Goal: Check status: Check status

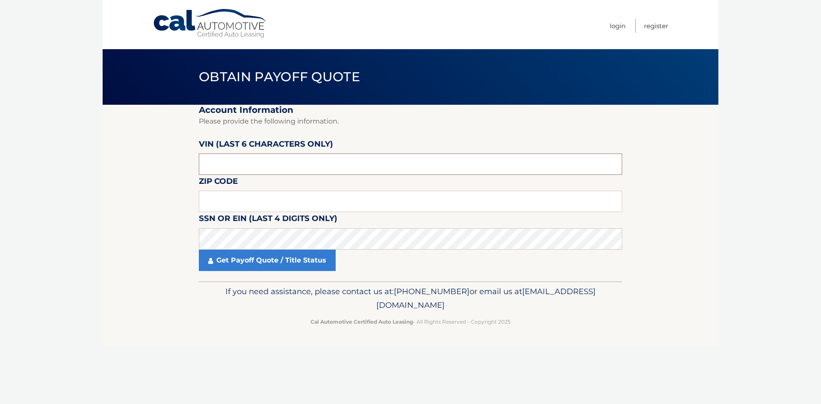
click at [296, 169] on input "text" at bounding box center [410, 163] width 423 height 21
type input "714508"
click at [283, 197] on input "text" at bounding box center [410, 201] width 423 height 21
type input "07747"
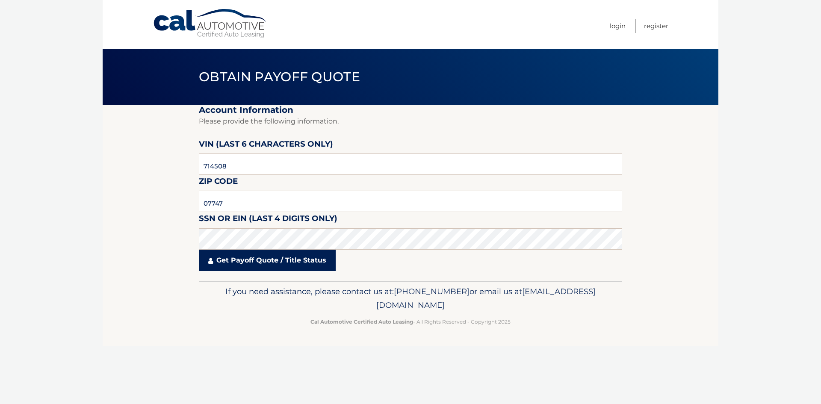
click at [333, 262] on link "Get Payoff Quote / Title Status" at bounding box center [267, 260] width 137 height 21
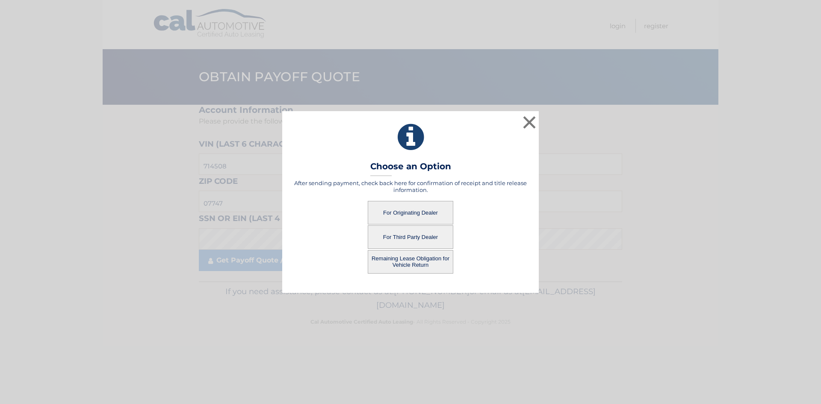
click at [442, 206] on button "For Originating Dealer" at bounding box center [410, 213] width 85 height 24
click at [440, 214] on button "For Originating Dealer" at bounding box center [410, 213] width 85 height 24
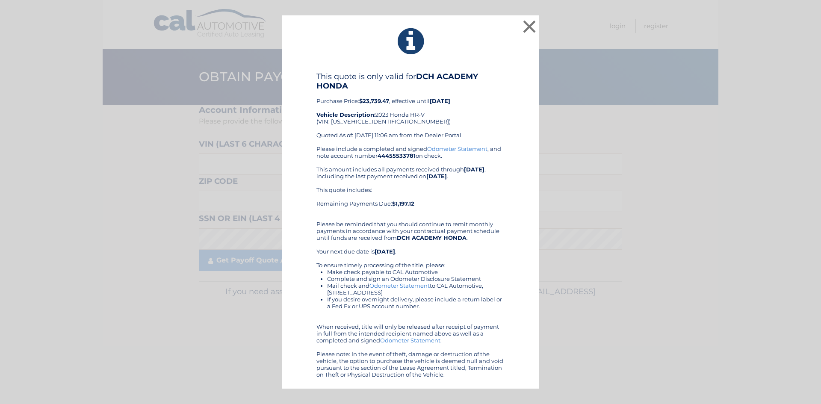
drag, startPoint x: 727, startPoint y: 165, endPoint x: 720, endPoint y: 165, distance: 6.9
click at [727, 165] on div "× This quote is only valid for DCH ACADEMY HONDA Purchase Price: $23,739.47 , e…" at bounding box center [410, 202] width 814 height 374
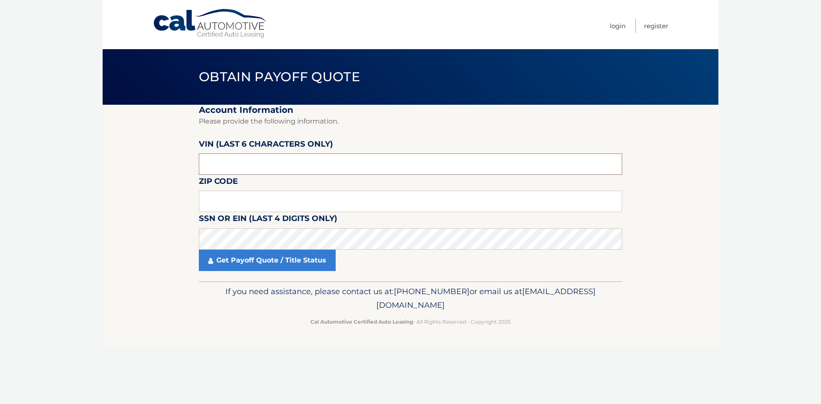
click at [292, 167] on input "text" at bounding box center [410, 163] width 423 height 21
type input "714508"
click at [268, 197] on input "text" at bounding box center [410, 201] width 423 height 21
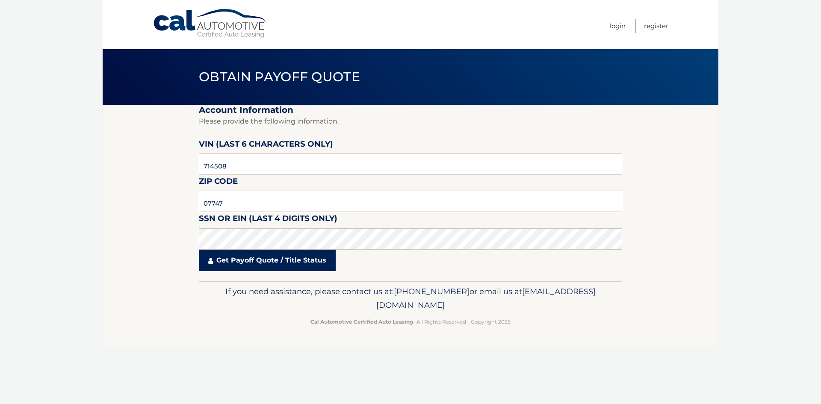
type input "07747"
click at [327, 266] on link "Get Payoff Quote / Title Status" at bounding box center [267, 260] width 137 height 21
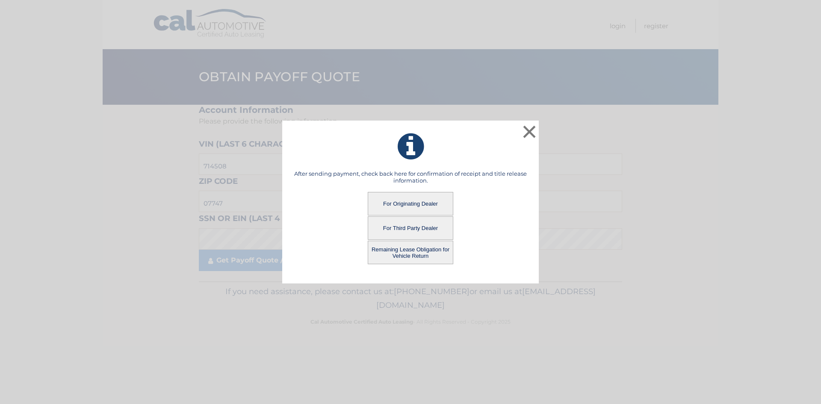
click at [425, 197] on button "For Originating Dealer" at bounding box center [410, 204] width 85 height 24
click at [424, 206] on button "For Originating Dealer" at bounding box center [410, 204] width 85 height 24
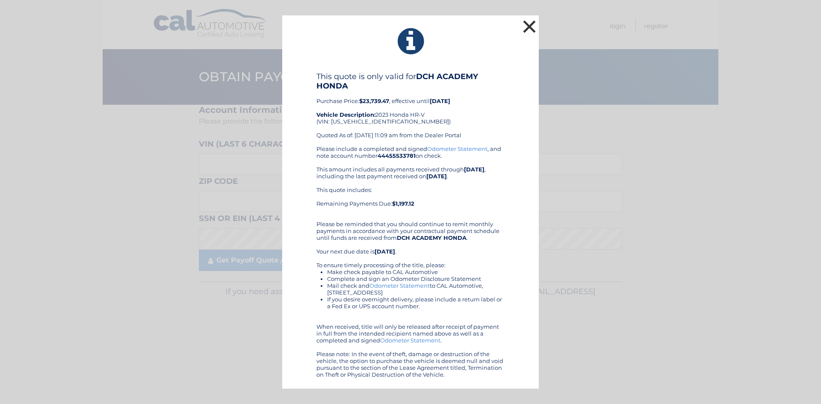
click at [528, 27] on button "×" at bounding box center [529, 26] width 17 height 17
